Goal: Complete application form

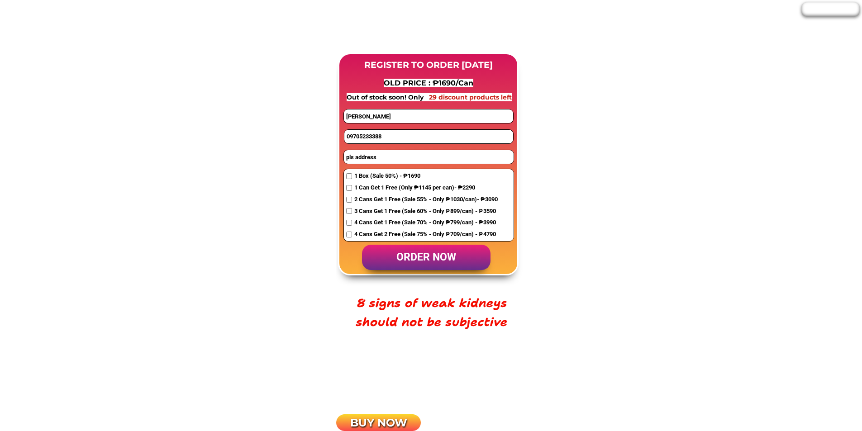
scroll to position [724, 0]
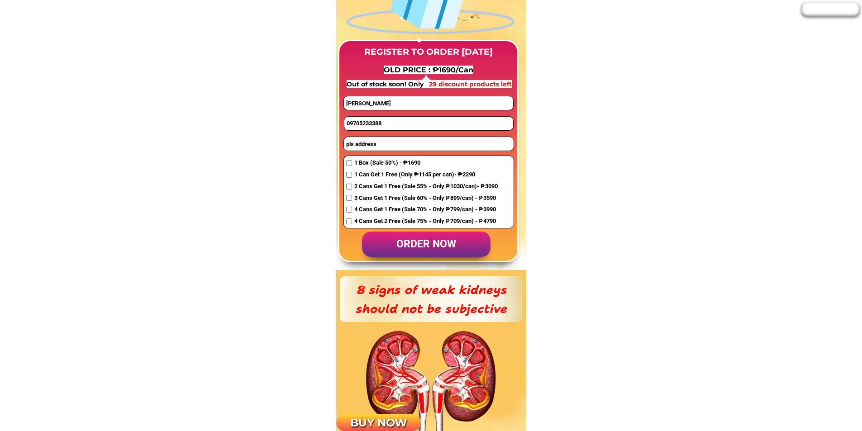
drag, startPoint x: 400, startPoint y: 123, endPoint x: 247, endPoint y: 110, distance: 153.9
paste input "17 154 5436"
click at [374, 119] on input "0917 154 5436" at bounding box center [428, 124] width 169 height 14
click at [362, 124] on input "0917 1545436" at bounding box center [428, 124] width 169 height 14
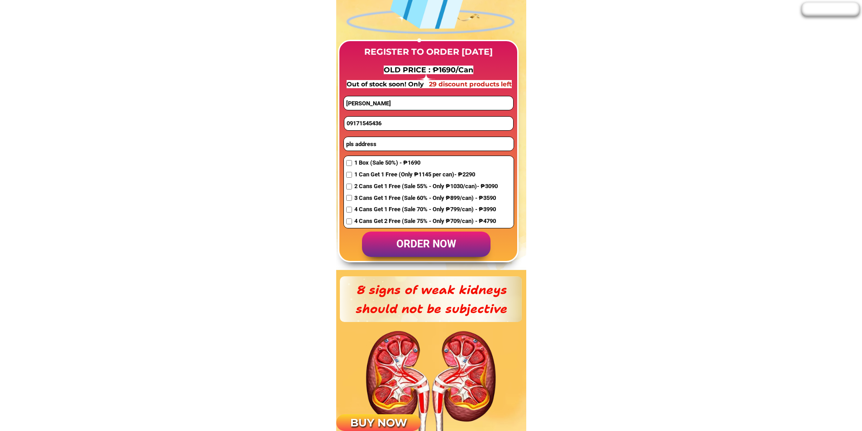
type input "09171545436"
drag, startPoint x: 369, startPoint y: 105, endPoint x: 305, endPoint y: 101, distance: 64.9
paste input "[PERSON_NAME]"
type input "[PERSON_NAME]"
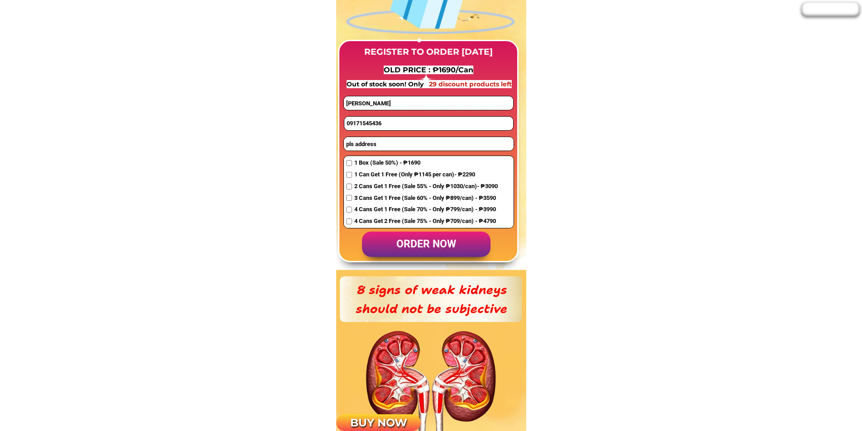
click at [374, 149] on input "pls address" at bounding box center [429, 144] width 170 height 14
paste input "[GEOGRAPHIC_DATA], [GEOGRAPHIC_DATA], [GEOGRAPHIC_DATA], [GEOGRAPHIC_DATA]"
type input "[GEOGRAPHIC_DATA], [GEOGRAPHIC_DATA], [GEOGRAPHIC_DATA], [GEOGRAPHIC_DATA]"
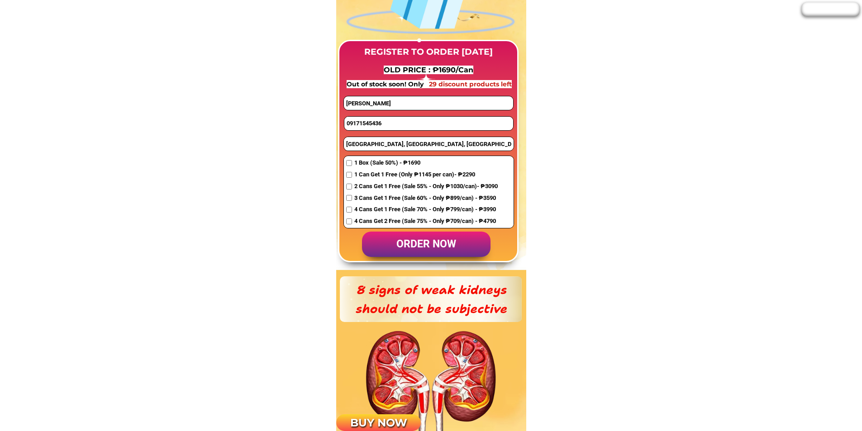
click at [363, 165] on span "1 Box (Sale 50%) - ₱1690" at bounding box center [425, 163] width 143 height 10
checkbox input "true"
click at [431, 237] on p "order now" at bounding box center [426, 245] width 129 height 26
